Goal: Task Accomplishment & Management: Use online tool/utility

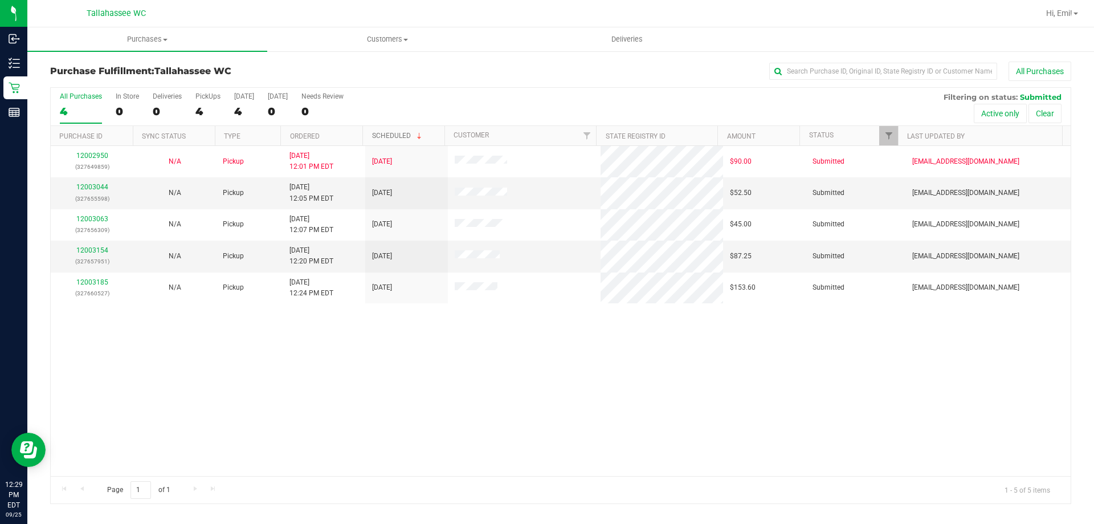
click at [398, 133] on link "Scheduled" at bounding box center [398, 136] width 52 height 8
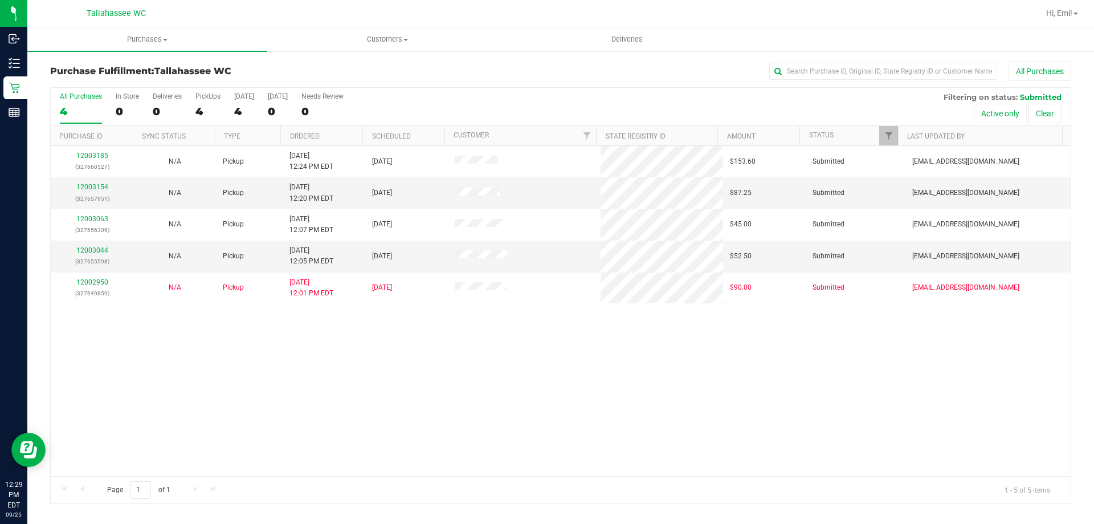
click at [286, 135] on th "Ordered" at bounding box center [321, 136] width 82 height 20
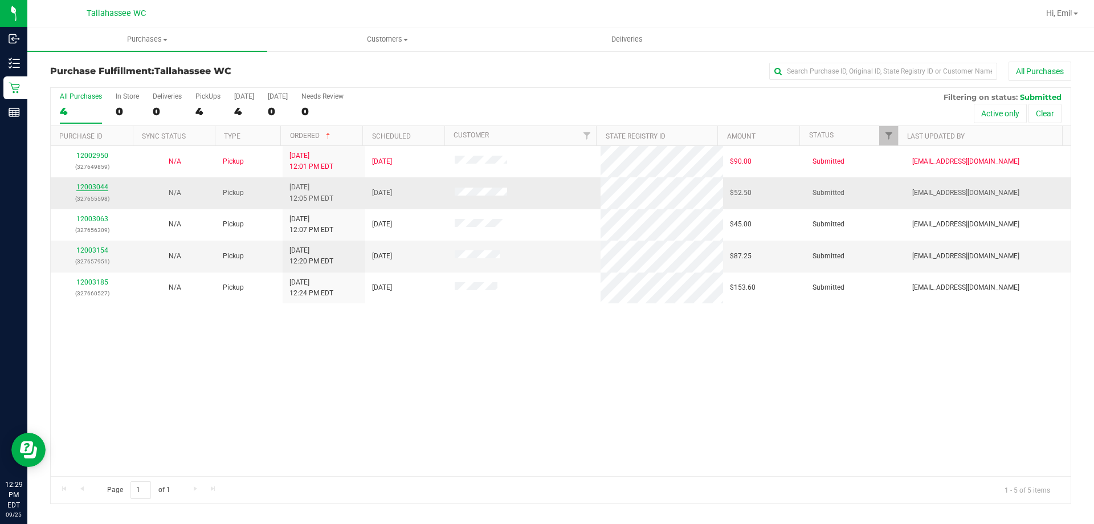
click at [84, 186] on link "12003044" at bounding box center [92, 187] width 32 height 8
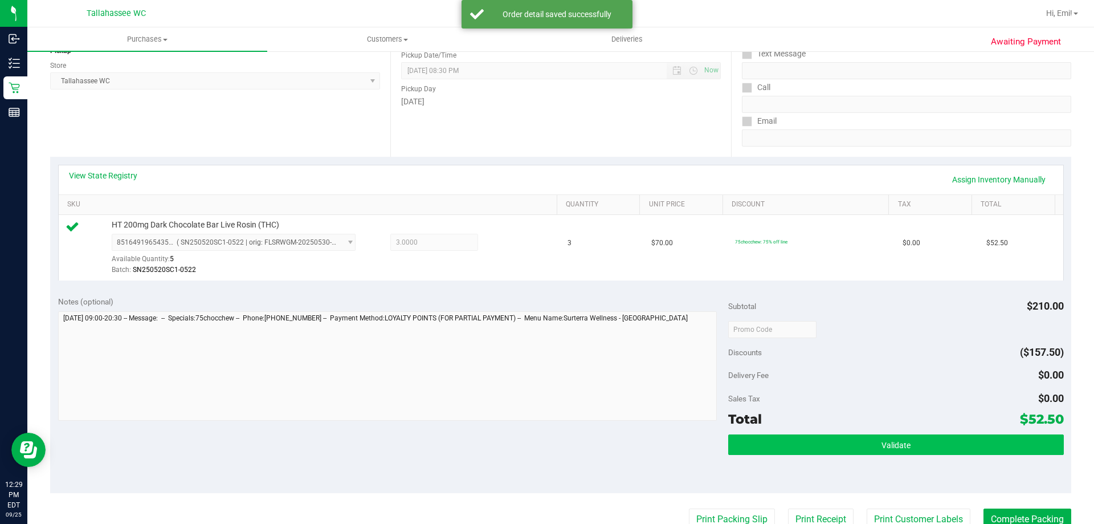
scroll to position [171, 0]
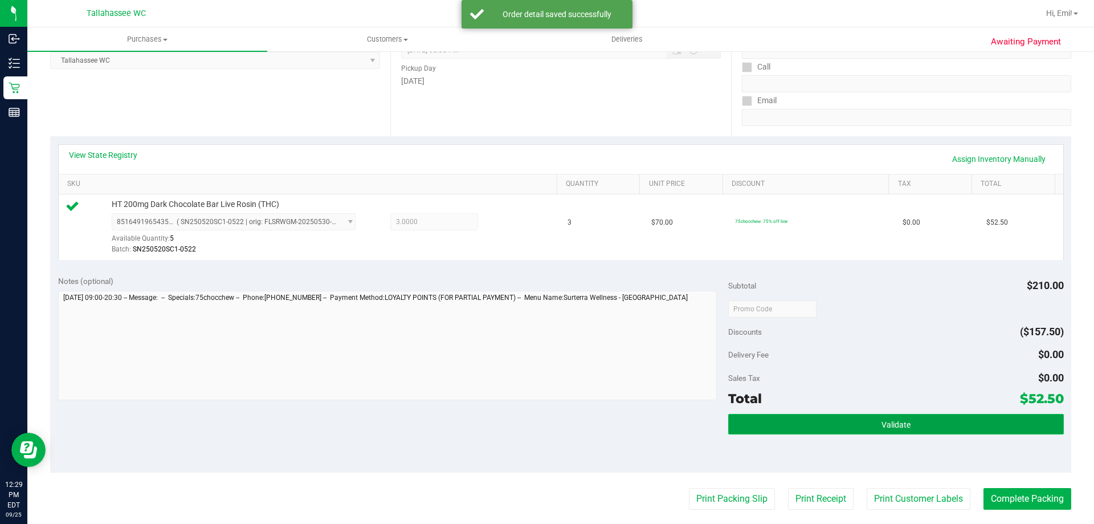
click at [801, 422] on button "Validate" at bounding box center [895, 424] width 335 height 21
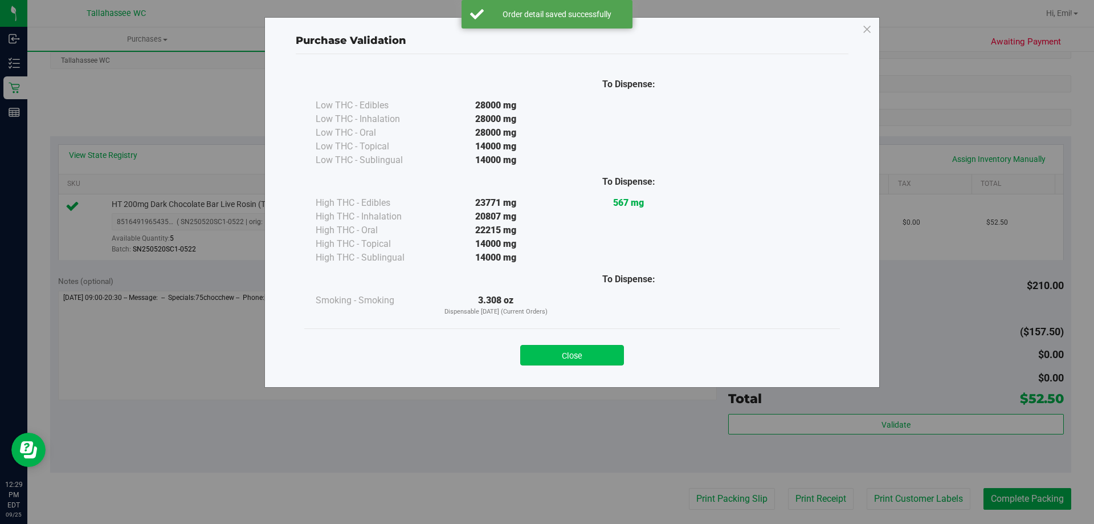
click at [581, 355] on button "Close" at bounding box center [572, 355] width 104 height 21
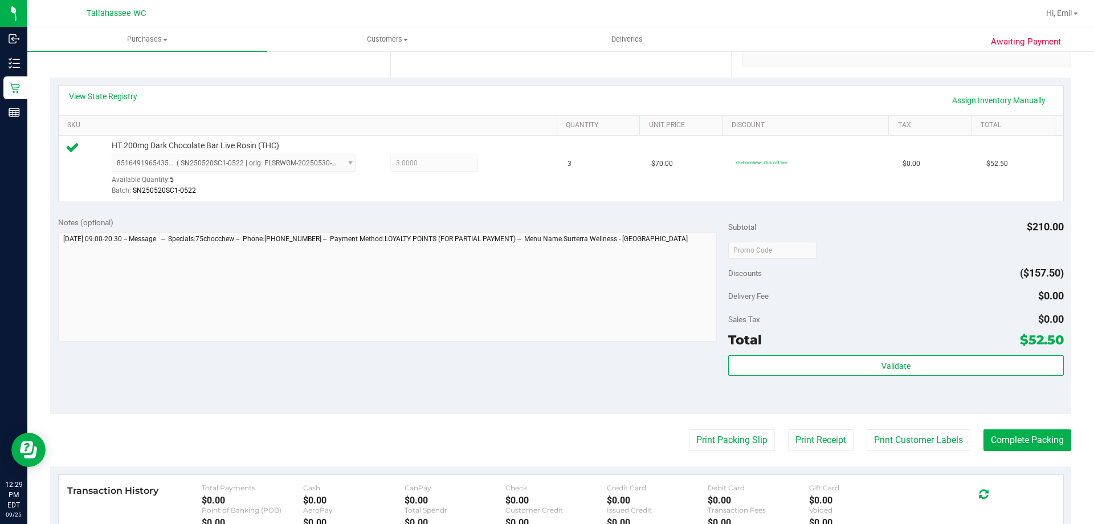
scroll to position [285, 0]
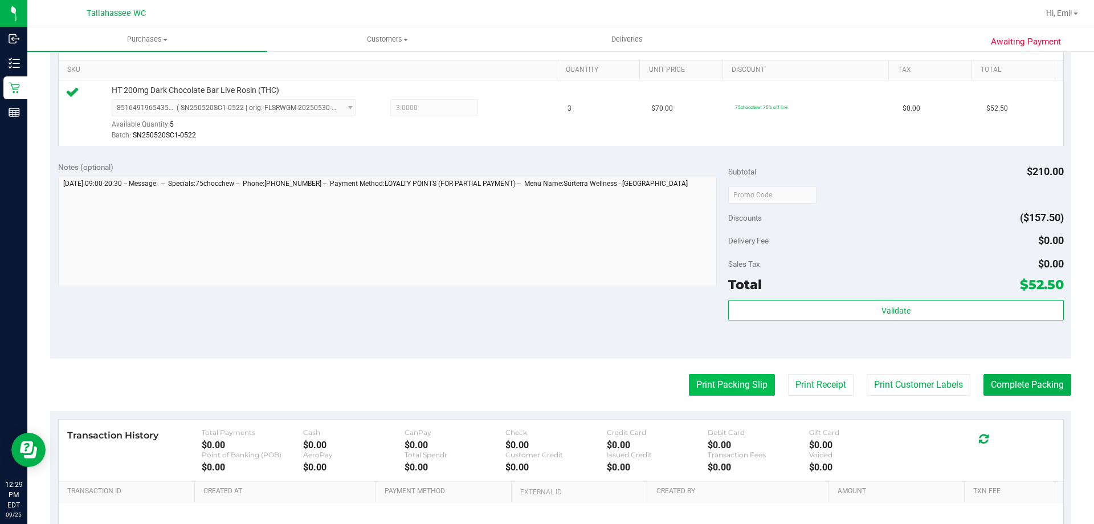
click at [709, 386] on button "Print Packing Slip" at bounding box center [732, 385] width 86 height 22
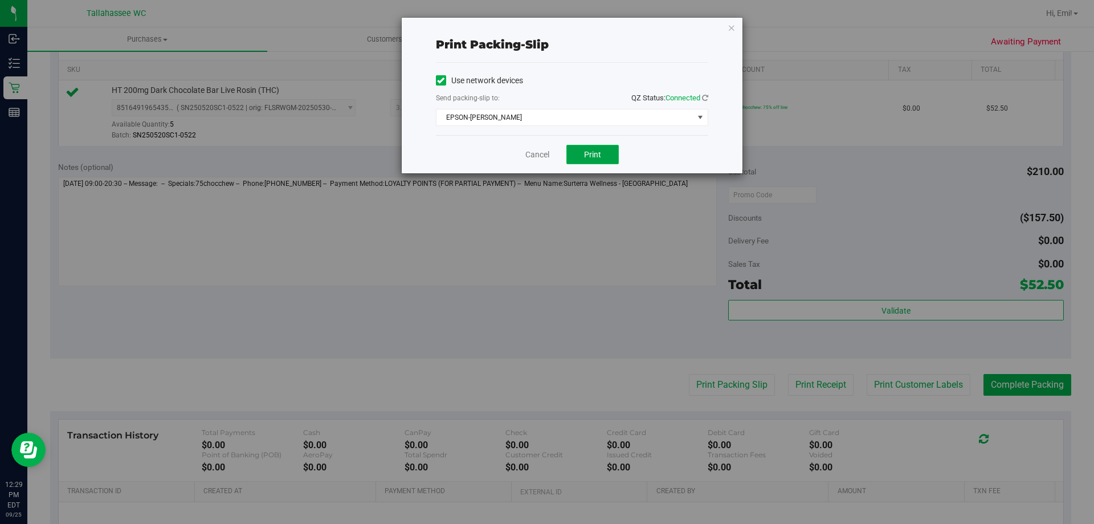
click at [596, 156] on span "Print" at bounding box center [592, 154] width 17 height 9
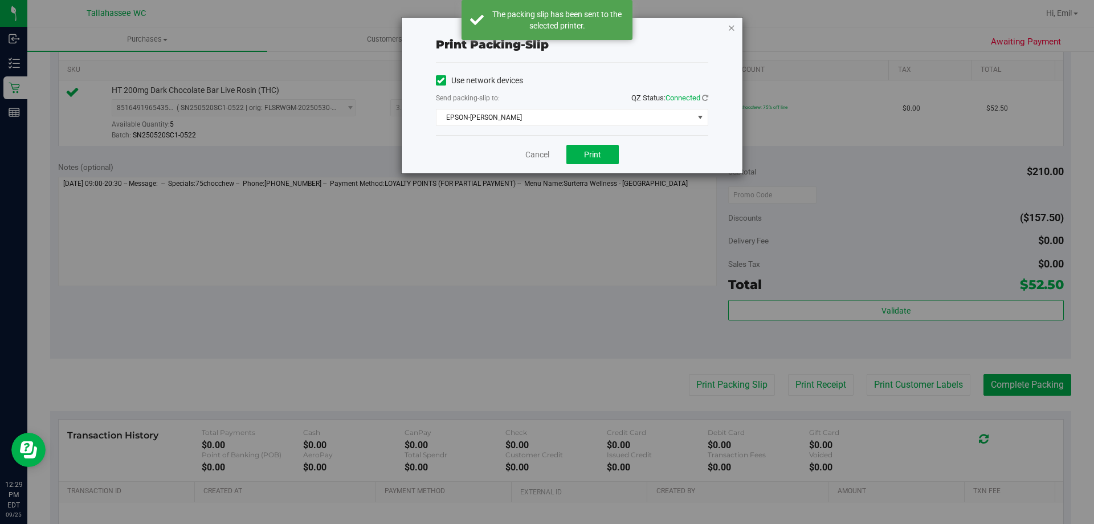
click at [732, 30] on icon "button" at bounding box center [732, 28] width 8 height 14
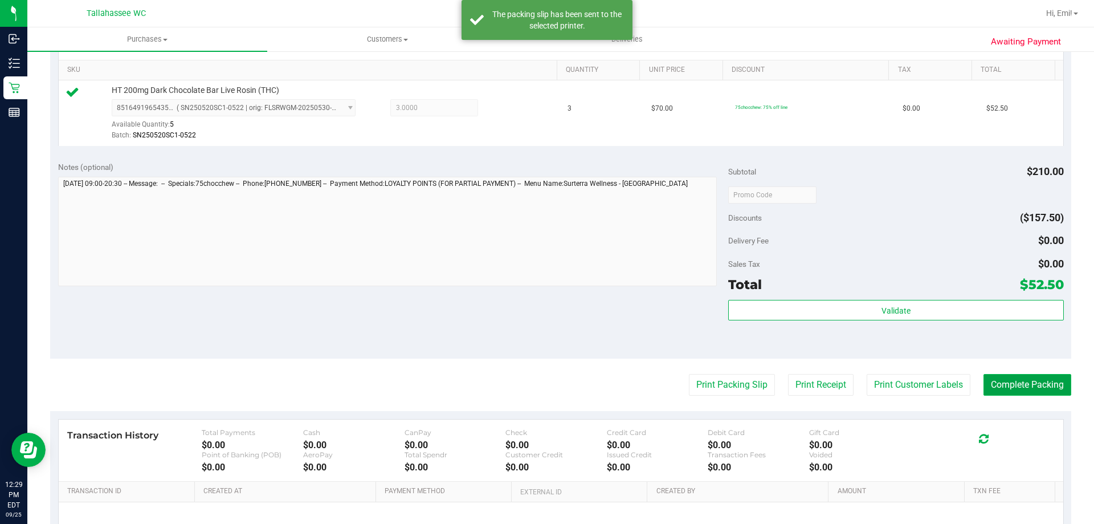
click at [1039, 386] on button "Complete Packing" at bounding box center [1028, 385] width 88 height 22
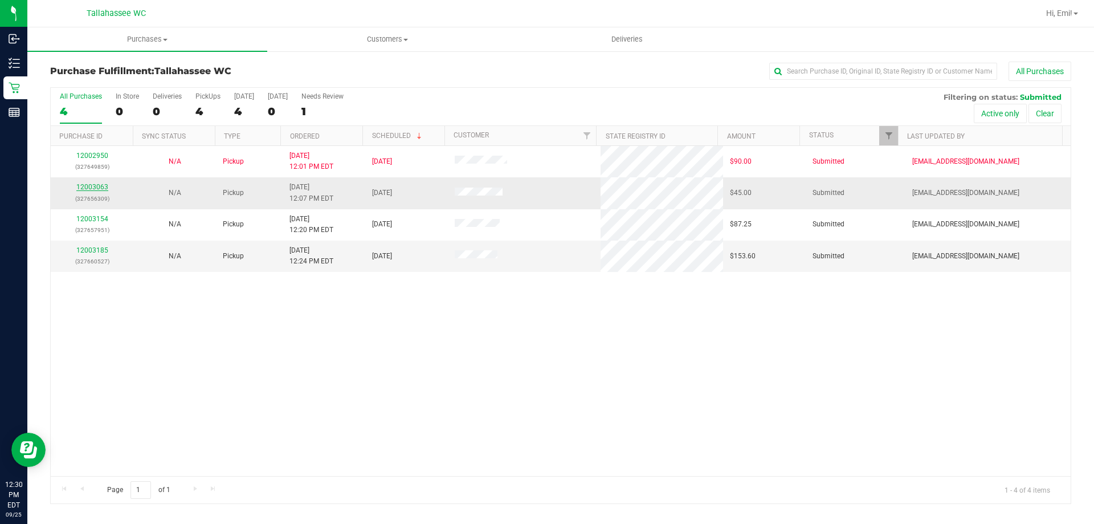
click at [103, 188] on link "12003063" at bounding box center [92, 187] width 32 height 8
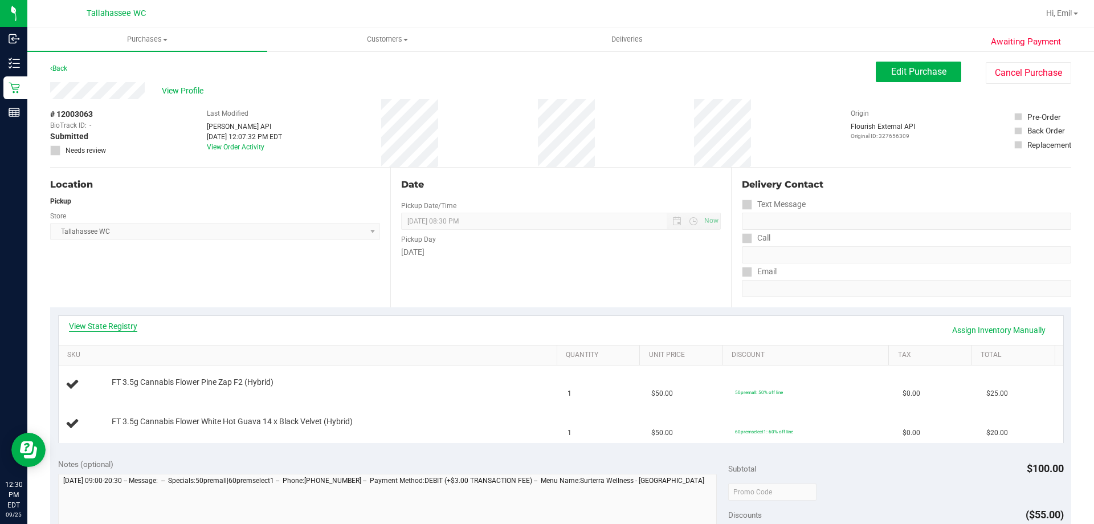
click at [91, 323] on link "View State Registry" at bounding box center [103, 325] width 68 height 11
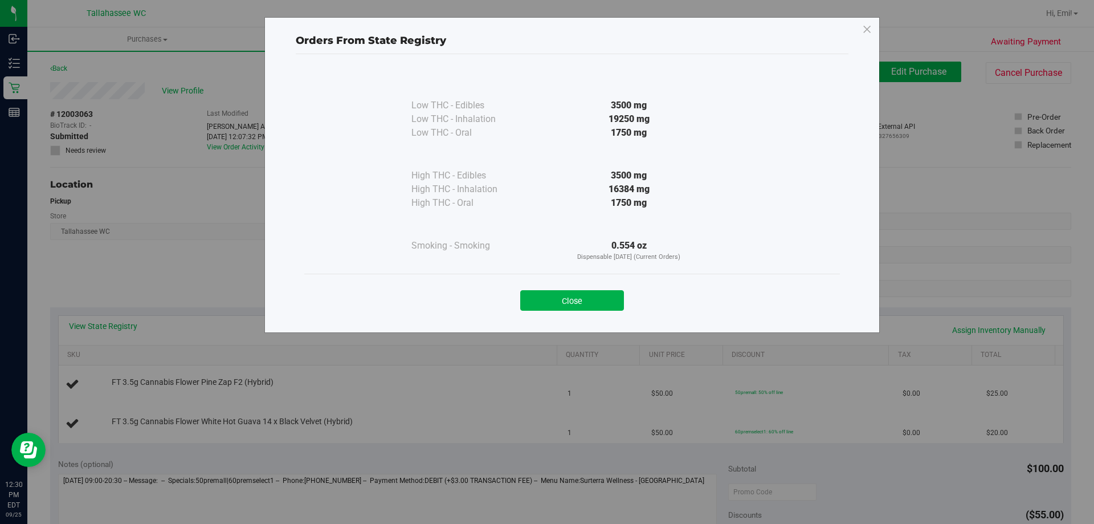
click at [96, 277] on div "Orders From State Registry Low THC - Edibles 3500 mg" at bounding box center [551, 262] width 1103 height 524
click at [561, 302] on button "Close" at bounding box center [572, 300] width 104 height 21
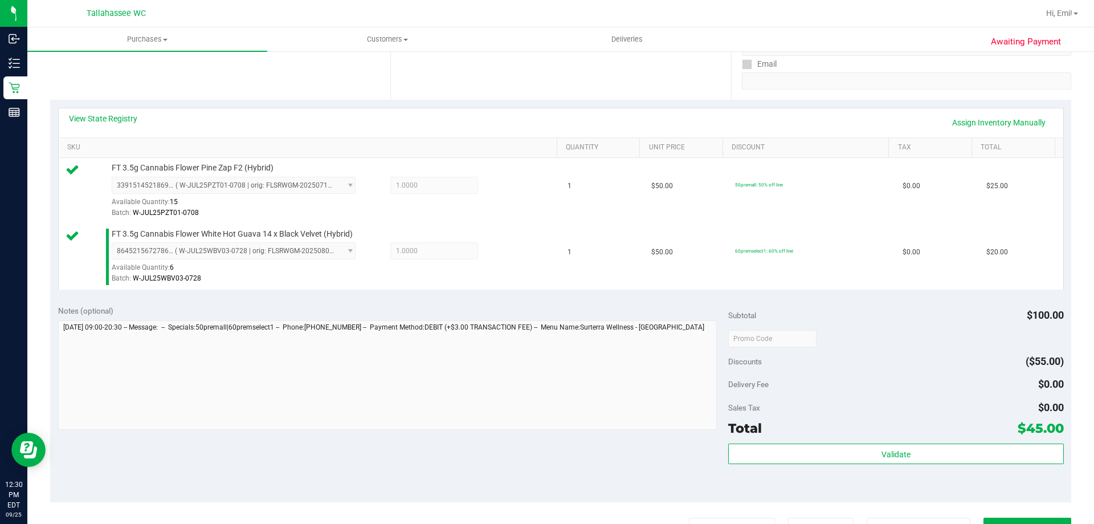
scroll to position [228, 0]
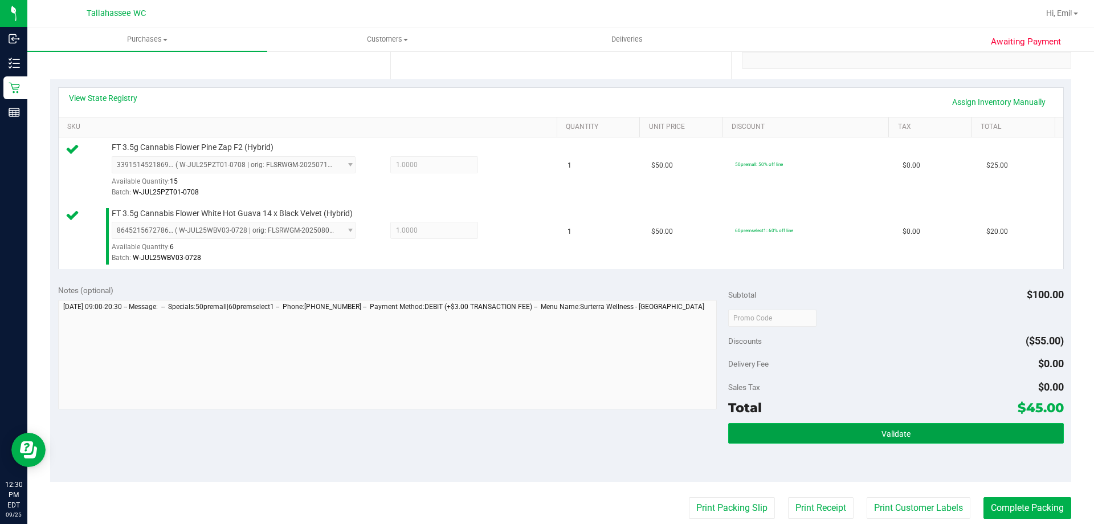
click at [804, 439] on button "Validate" at bounding box center [895, 433] width 335 height 21
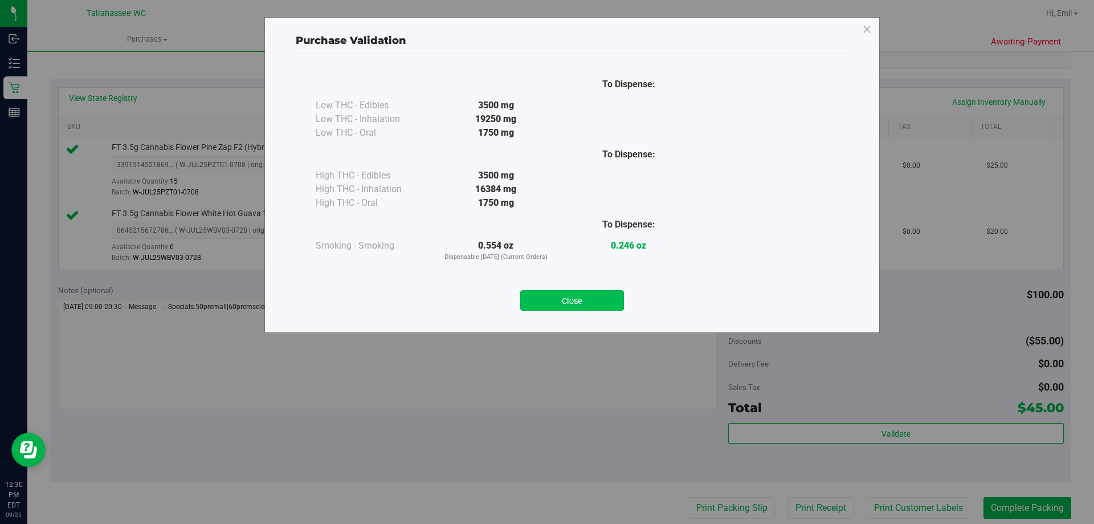
click at [578, 308] on button "Close" at bounding box center [572, 300] width 104 height 21
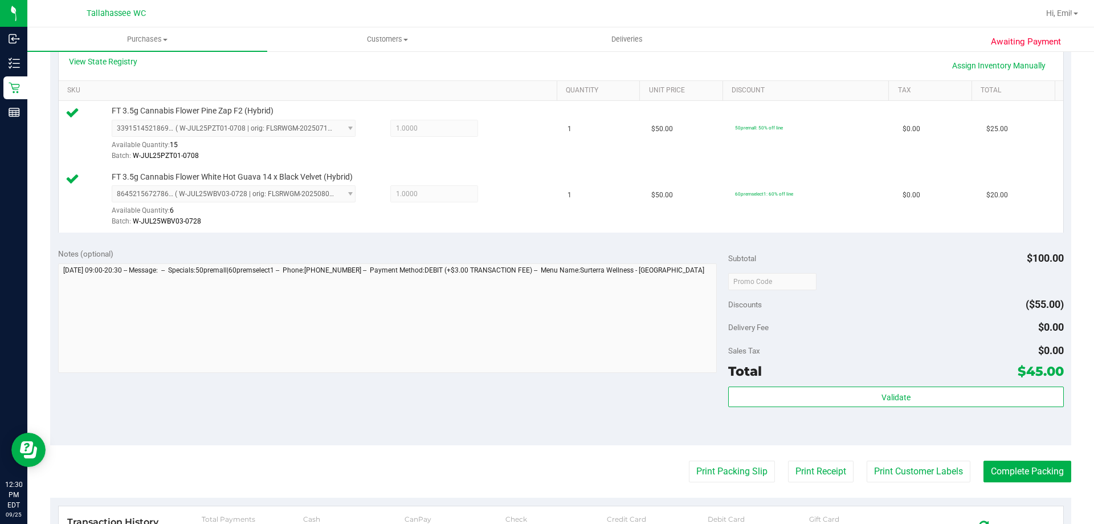
scroll to position [285, 0]
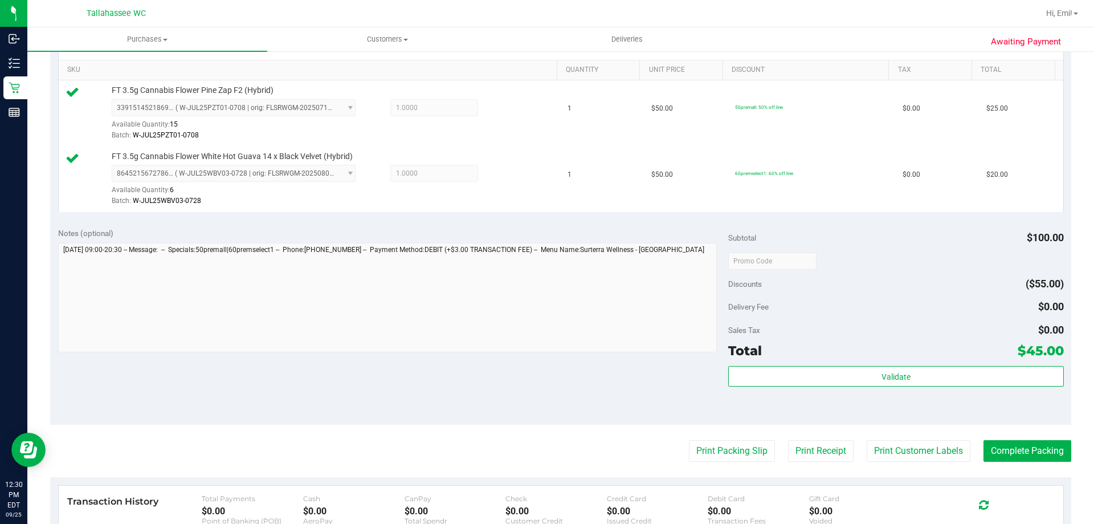
click at [732, 469] on purchase-details "Back Edit Purchase Cancel Purchase View Profile # 12003063 BioTrack ID: - Submi…" at bounding box center [560, 234] width 1021 height 914
click at [730, 450] on button "Print Packing Slip" at bounding box center [732, 451] width 86 height 22
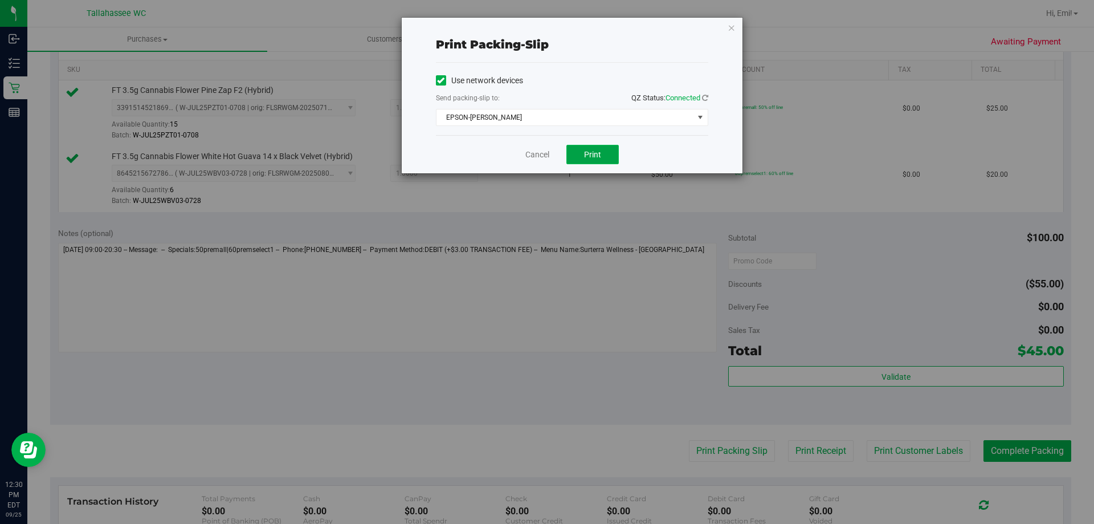
click at [583, 153] on button "Print" at bounding box center [593, 154] width 52 height 19
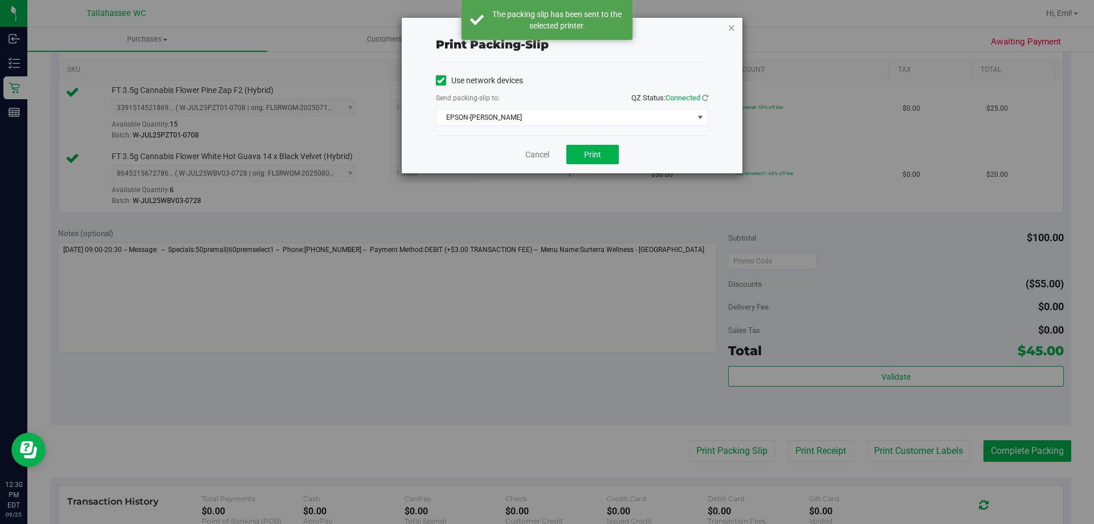
click at [733, 30] on icon "button" at bounding box center [732, 28] width 8 height 14
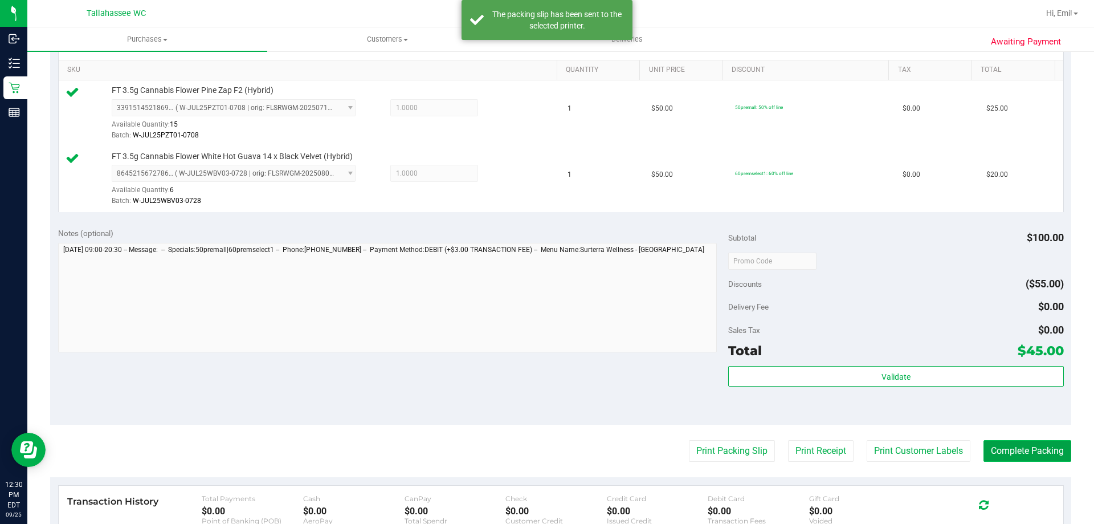
click at [1019, 444] on button "Complete Packing" at bounding box center [1028, 451] width 88 height 22
